Goal: Check status: Check status

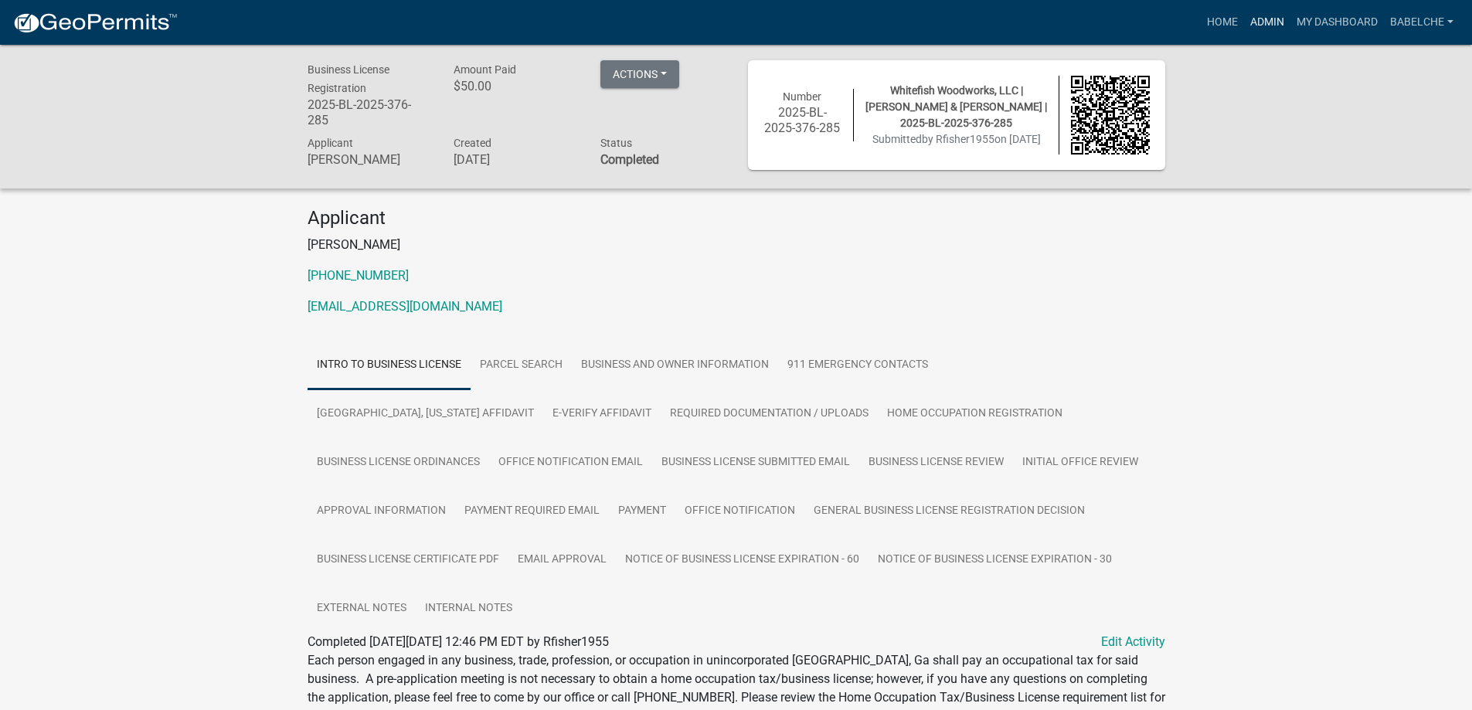
click at [1264, 19] on link "Admin" at bounding box center [1267, 22] width 46 height 29
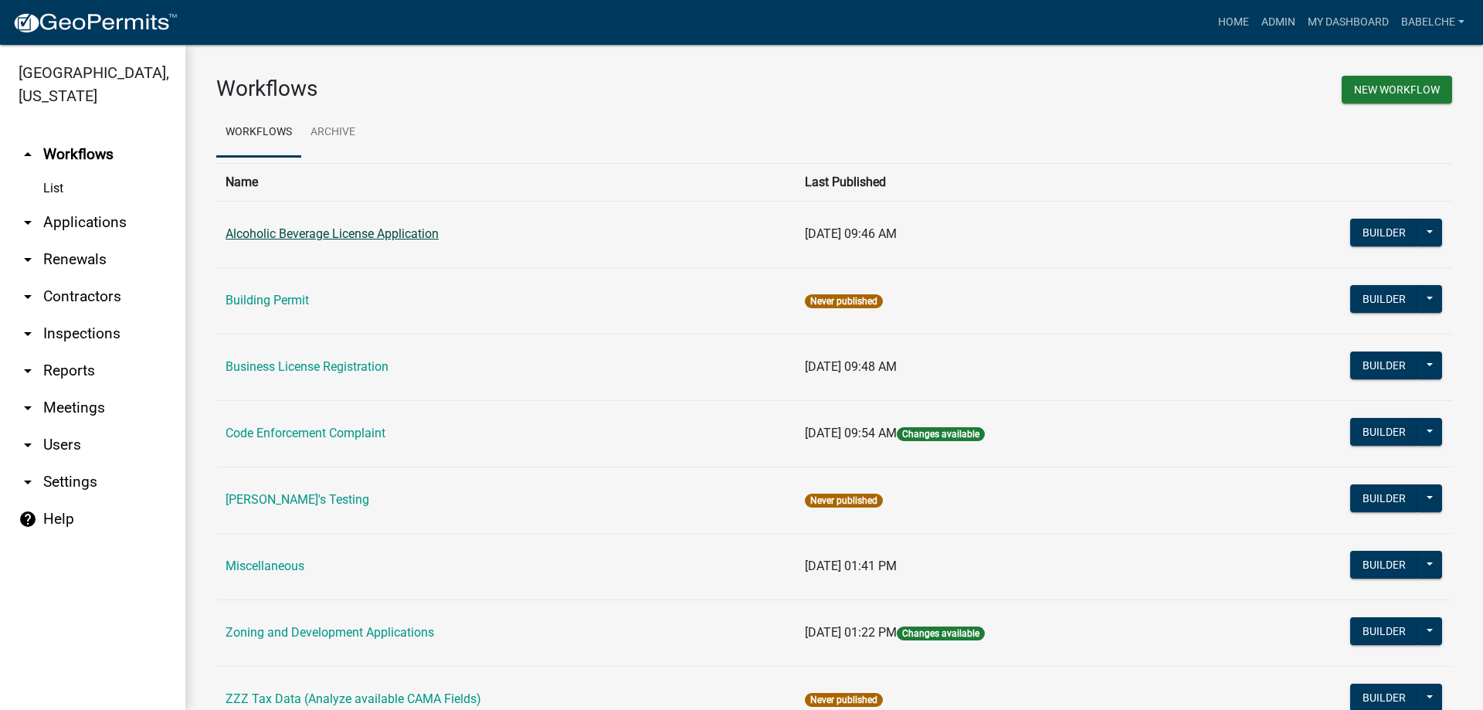
click at [262, 237] on link "Alcoholic Beverage License Application" at bounding box center [332, 233] width 213 height 15
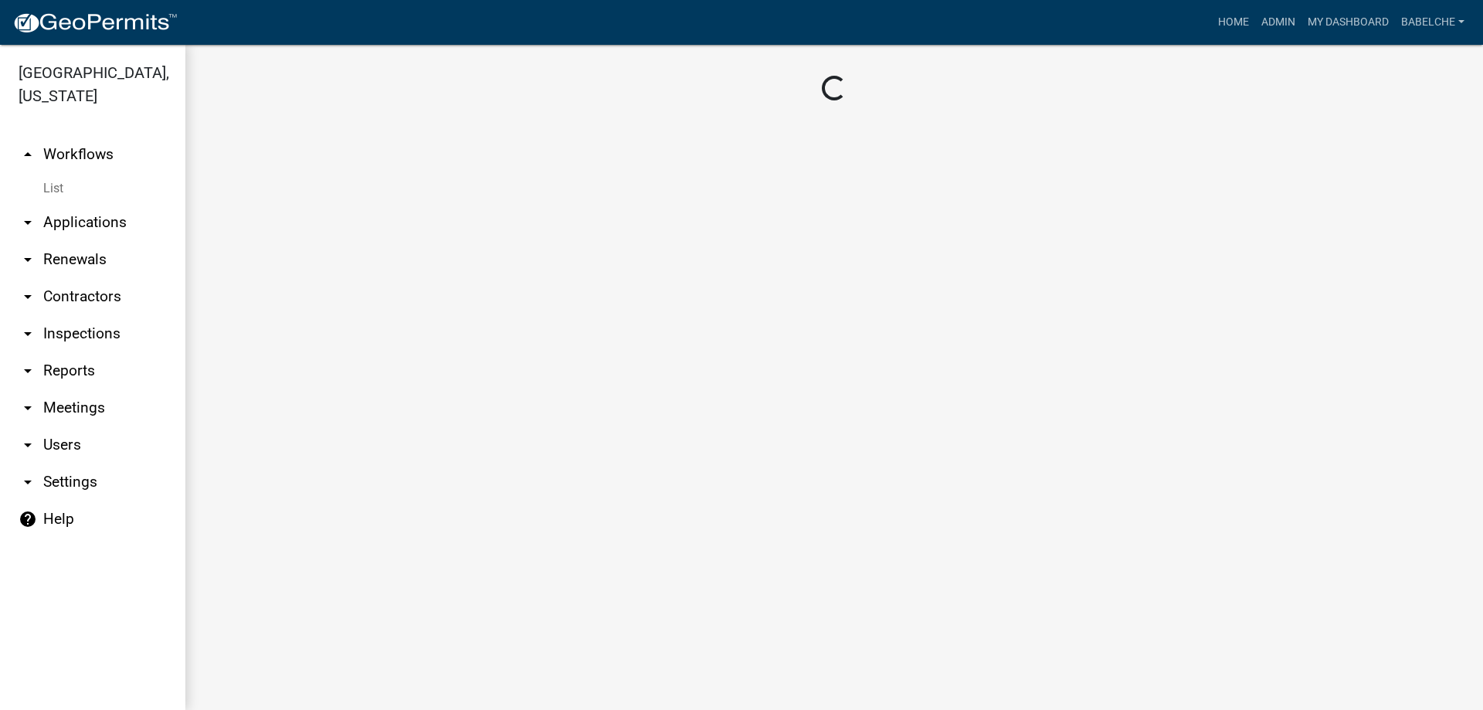
click at [262, 237] on main "Loading..." at bounding box center [834, 377] width 1298 height 665
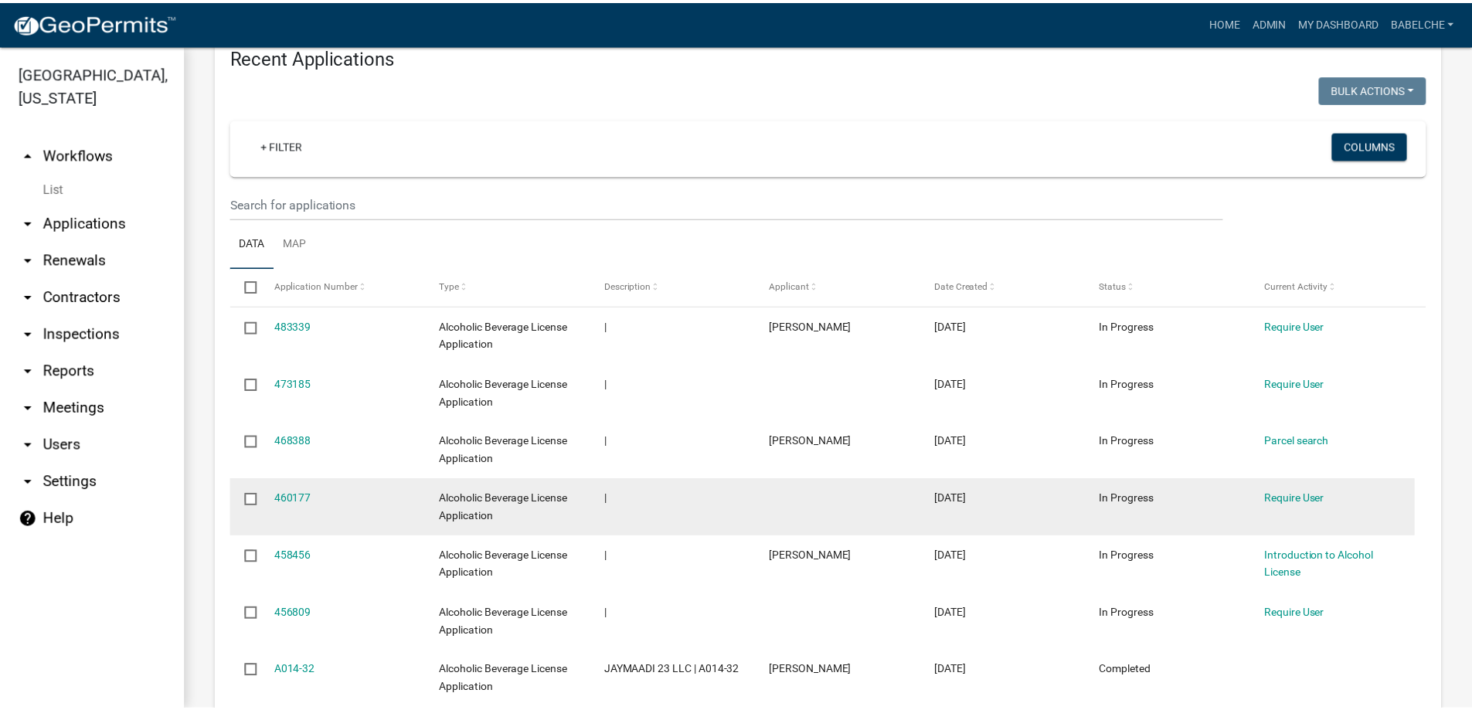
scroll to position [695, 0]
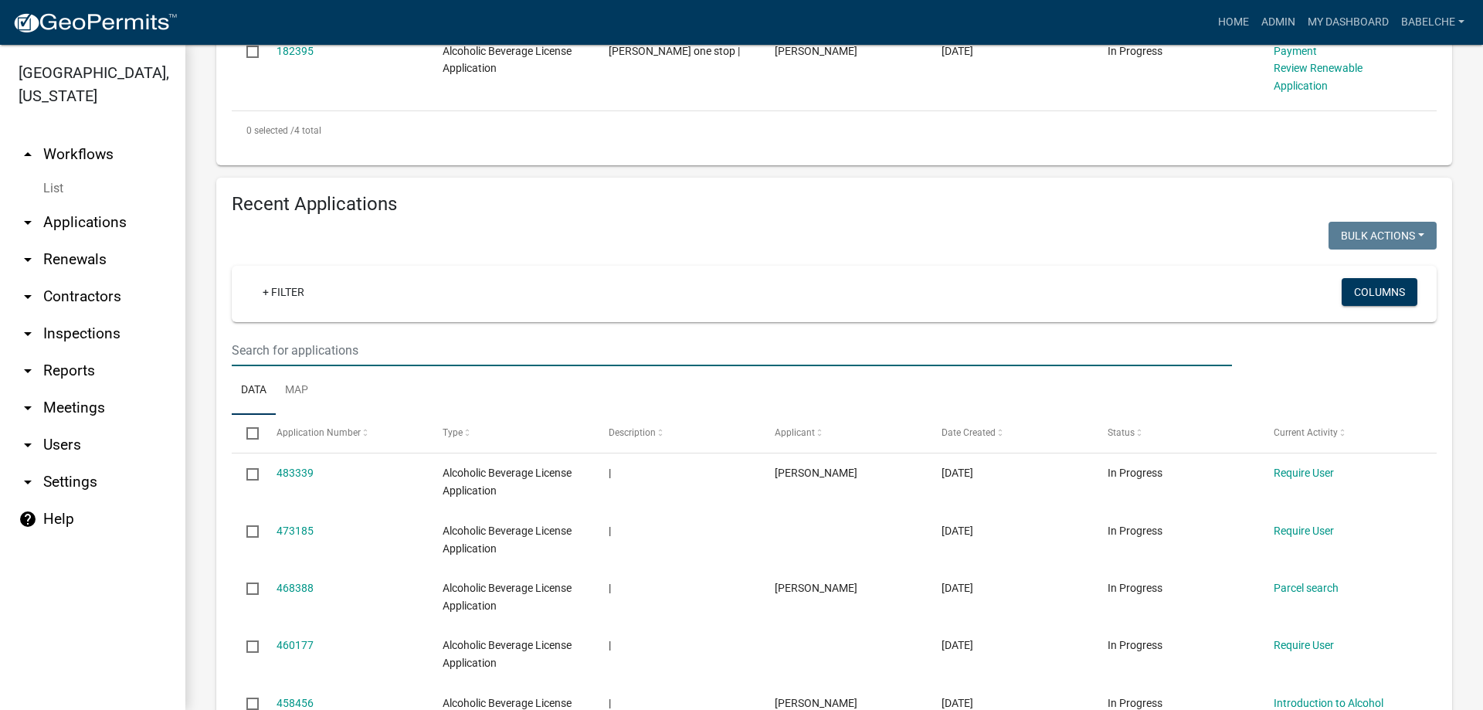
click at [511, 347] on input "text" at bounding box center [732, 351] width 1001 height 32
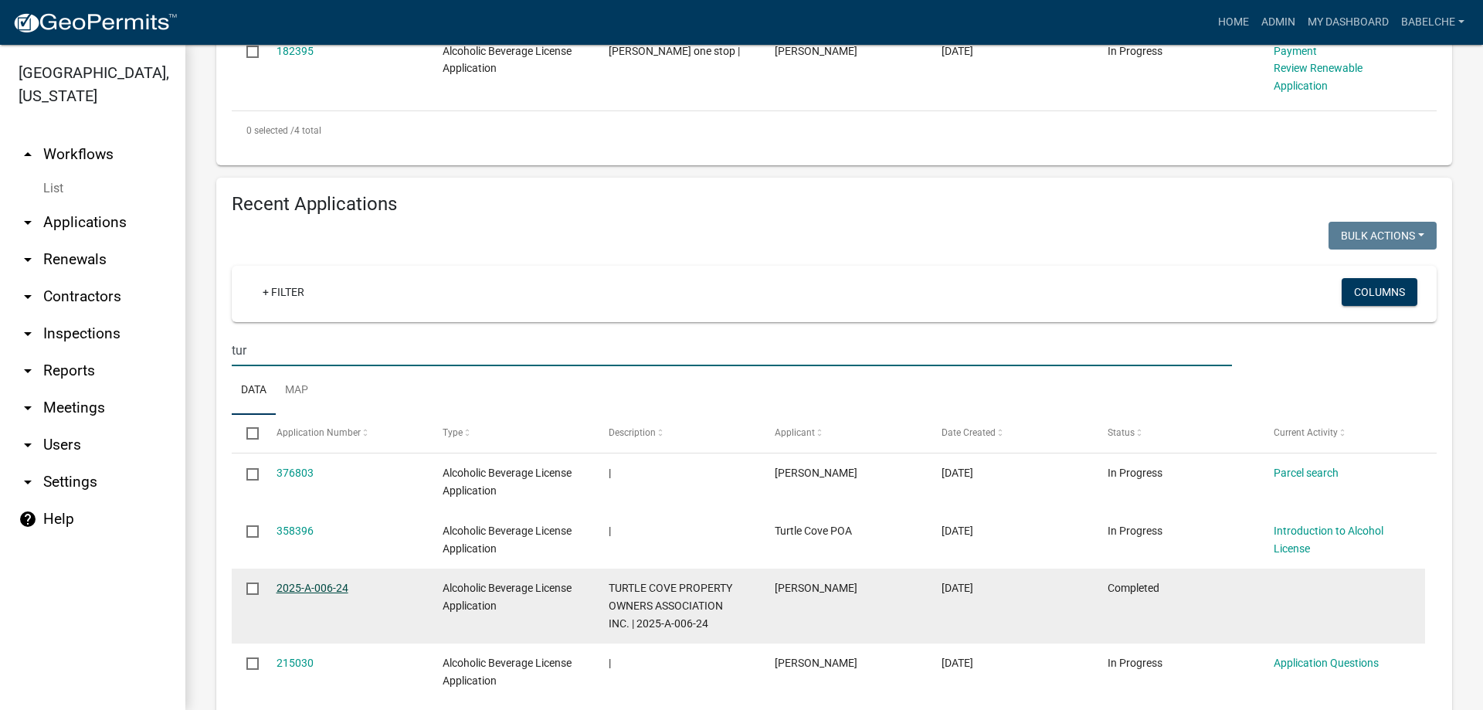
type input "tur"
click at [292, 589] on link "2025-A-006-24" at bounding box center [313, 588] width 72 height 12
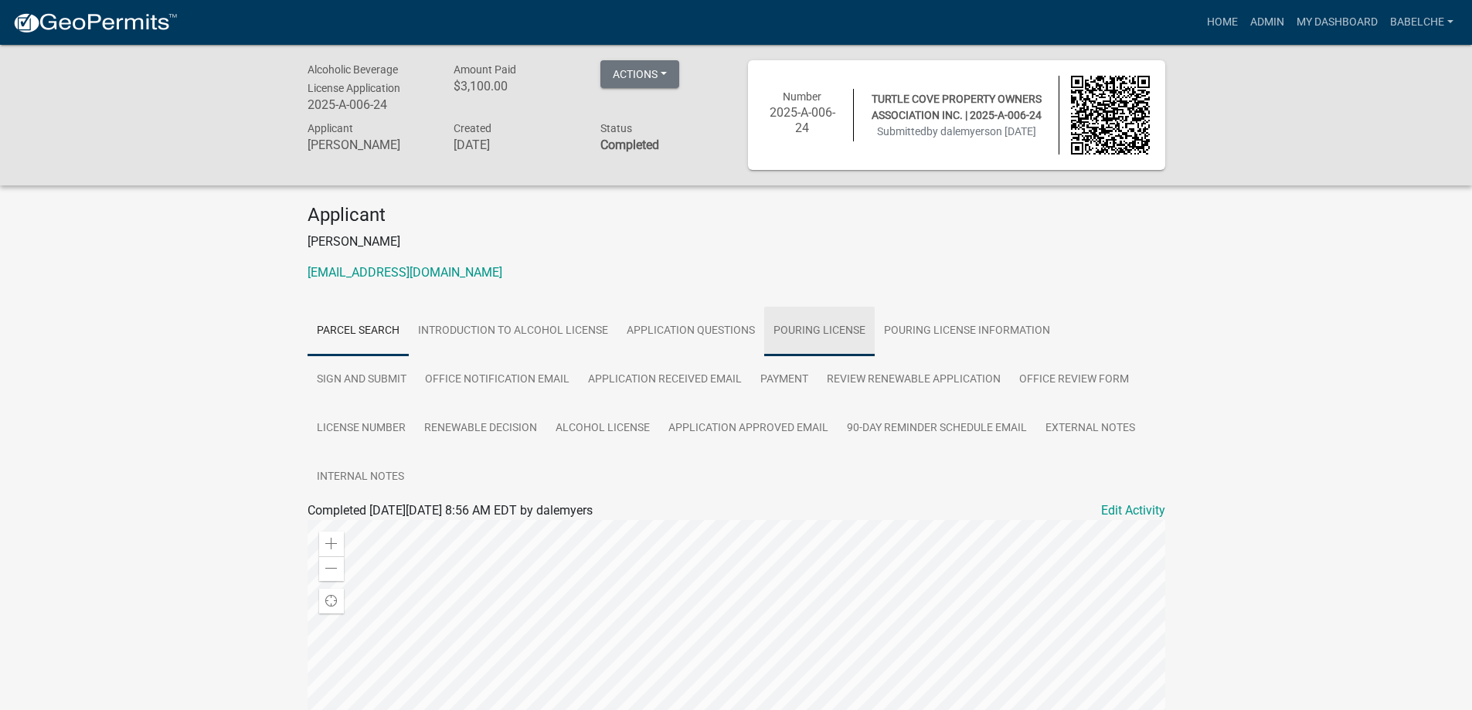
click at [841, 330] on link "Pouring License" at bounding box center [819, 331] width 110 height 49
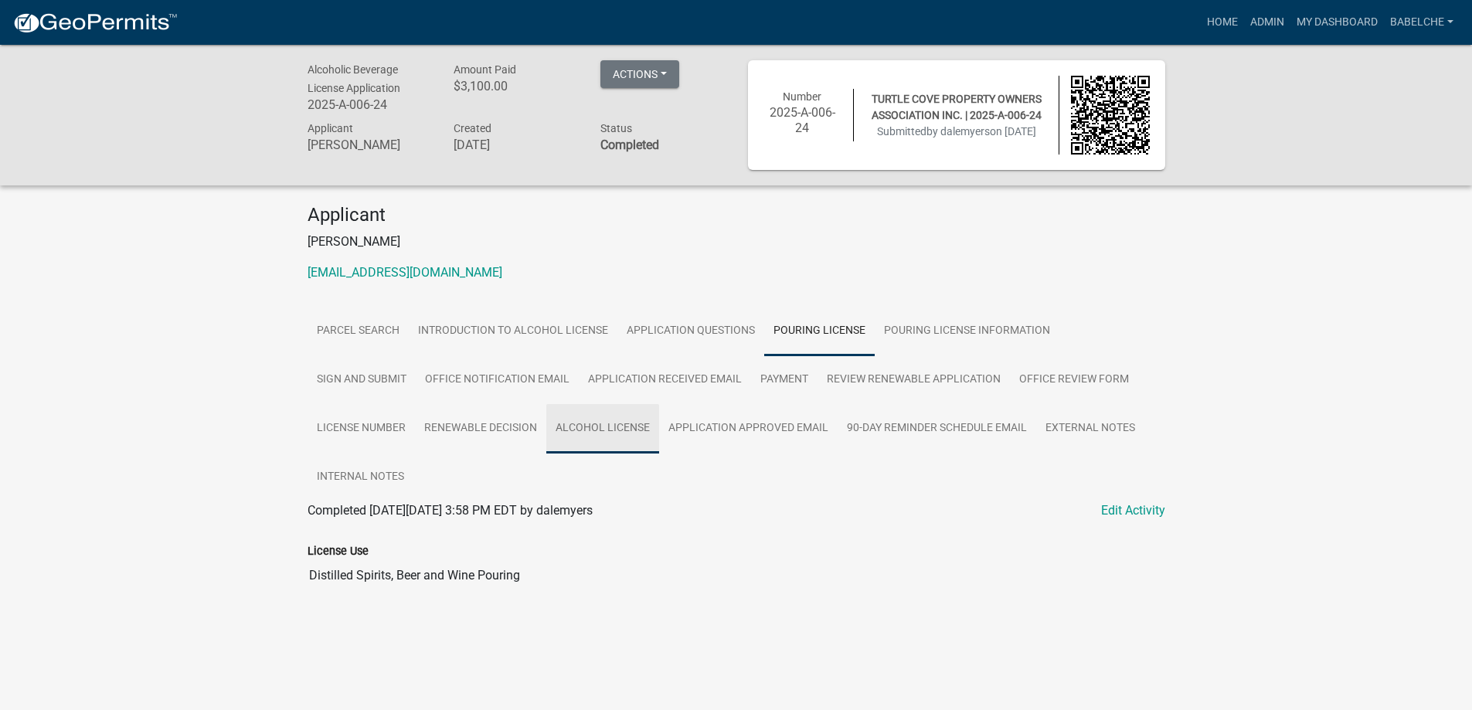
click at [546, 432] on link "Alcohol License" at bounding box center [602, 428] width 113 height 49
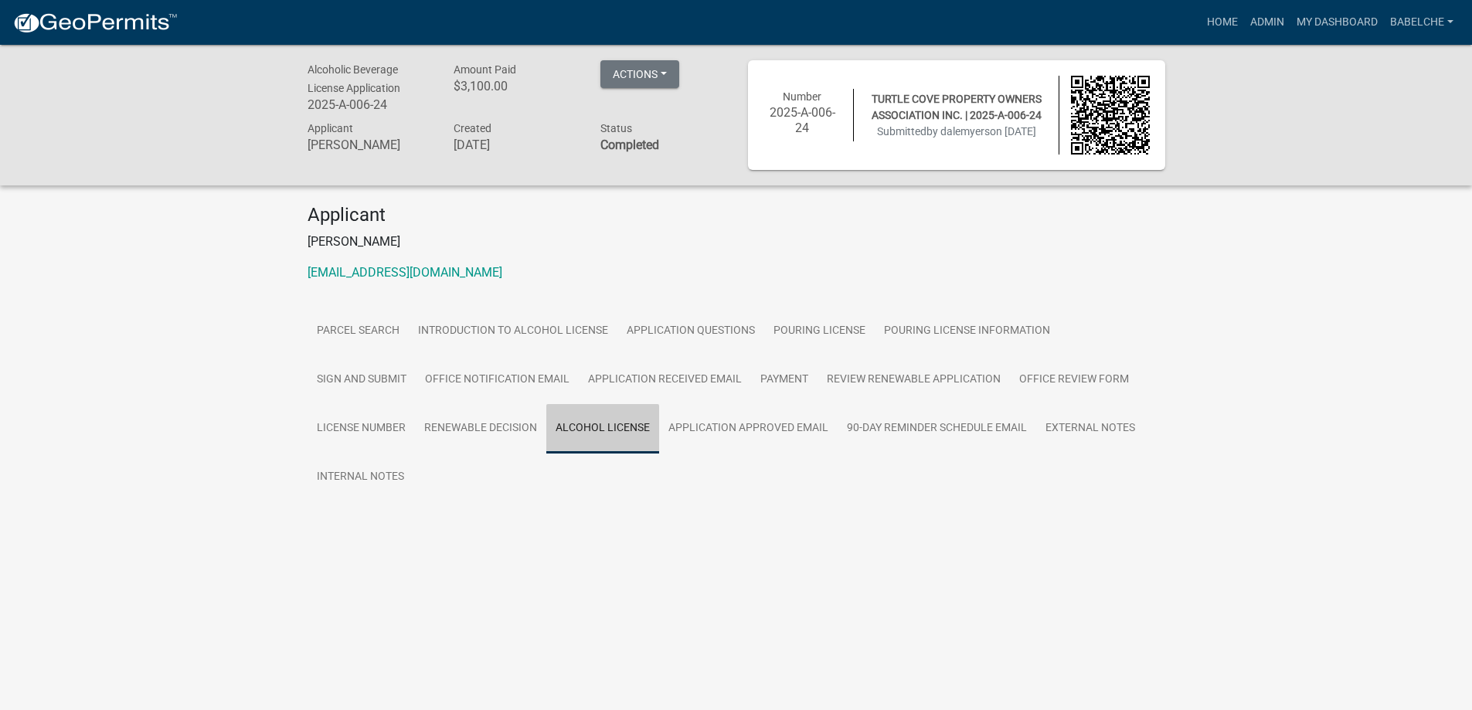
click at [546, 432] on link "Alcohol License" at bounding box center [602, 428] width 113 height 49
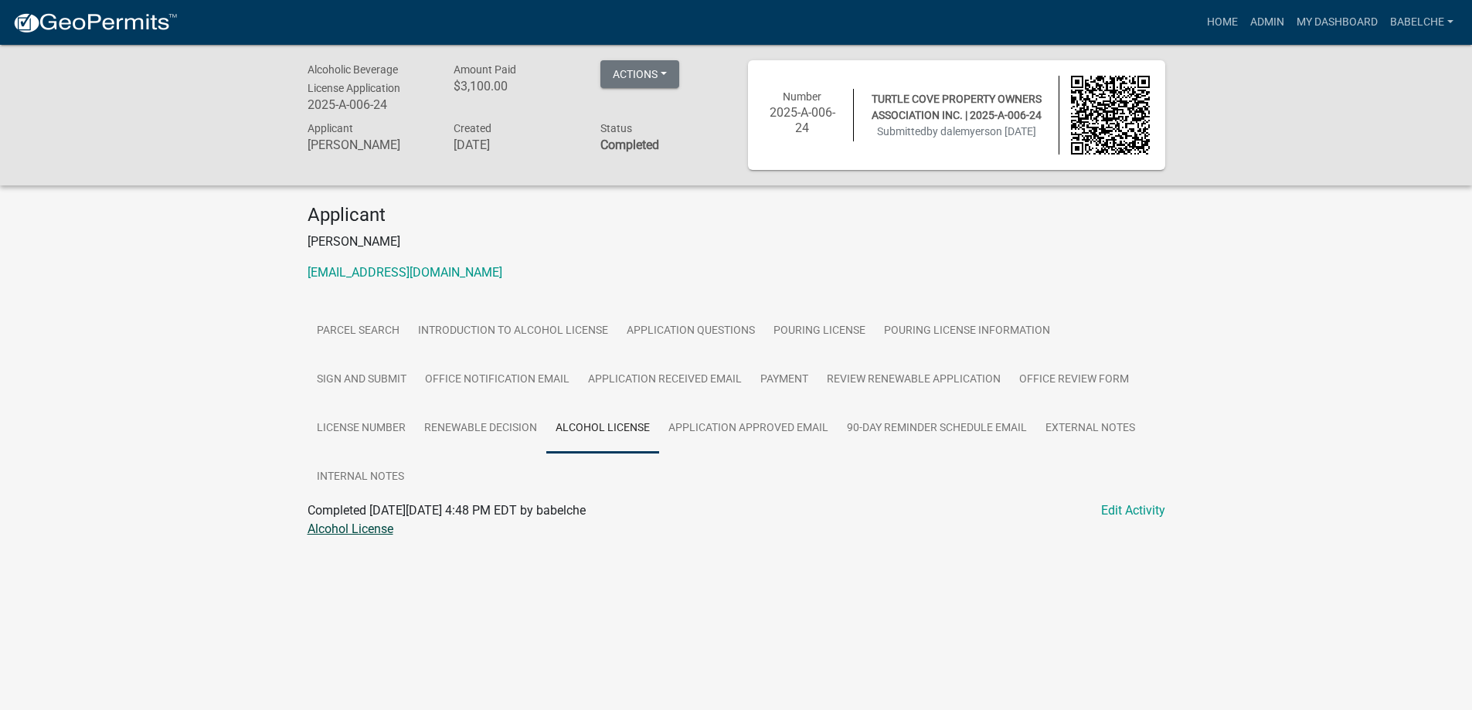
click at [352, 522] on link "Alcohol License" at bounding box center [351, 529] width 86 height 15
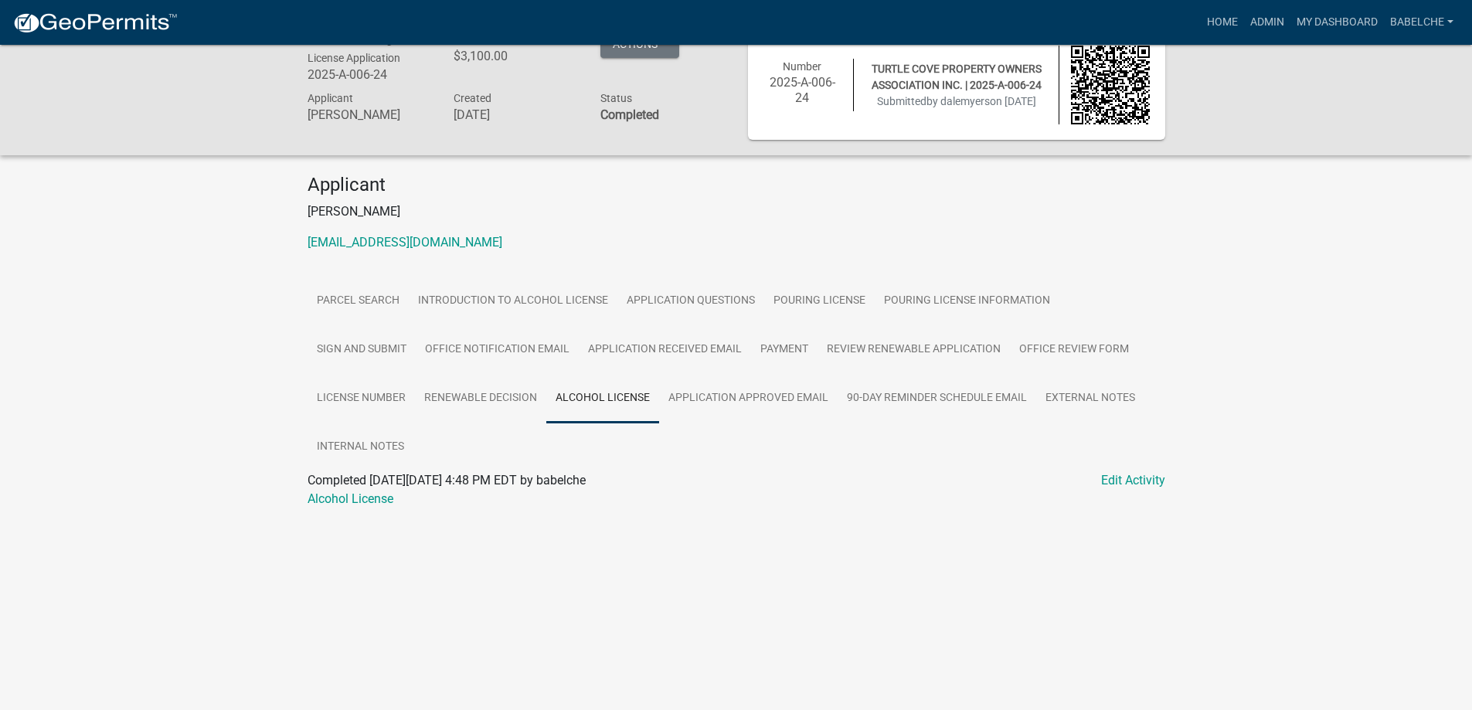
scroll to position [45, 0]
